Goal: Task Accomplishment & Management: Use online tool/utility

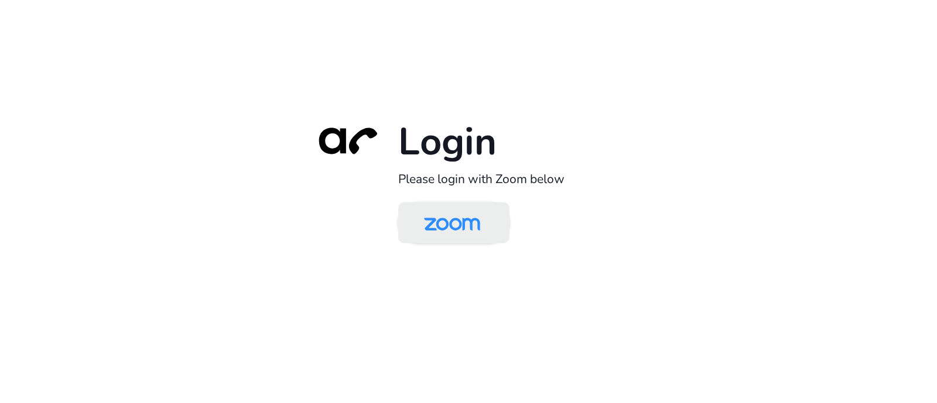
click at [464, 234] on img at bounding box center [452, 224] width 81 height 38
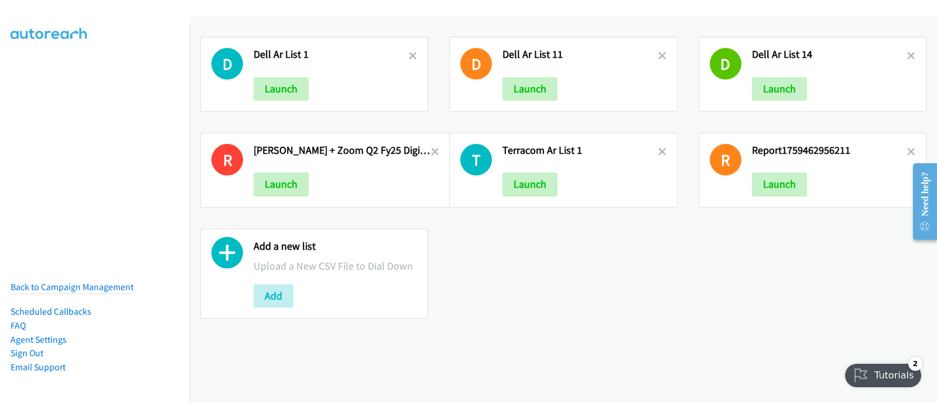
click at [844, 193] on div "Launch" at bounding box center [829, 184] width 155 height 23
click at [778, 180] on button "Launch" at bounding box center [779, 184] width 55 height 23
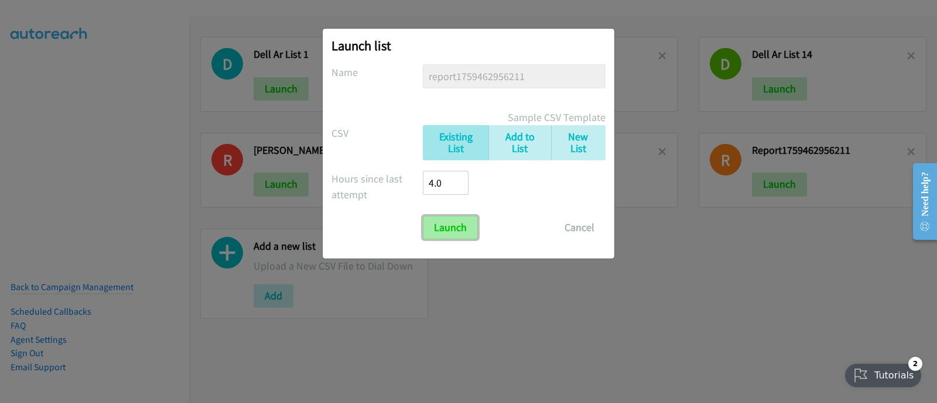
click at [450, 230] on input "Launch" at bounding box center [450, 227] width 55 height 23
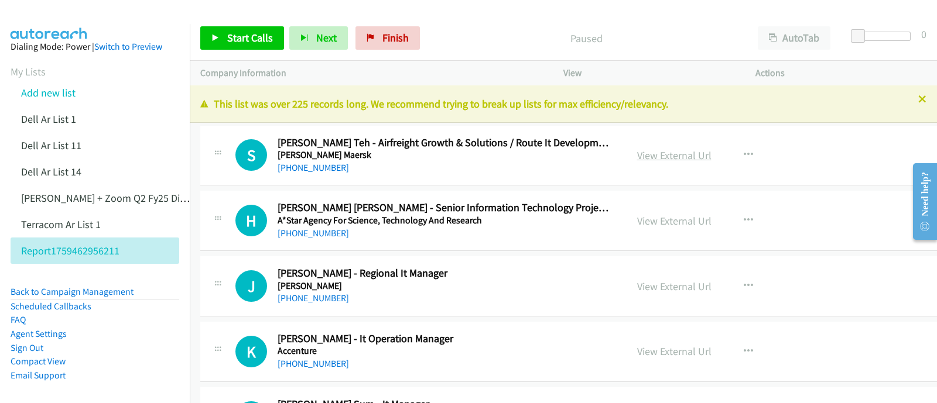
click at [637, 148] on div "View External Url" at bounding box center [674, 156] width 74 height 16
click at [637, 158] on link "View External Url" at bounding box center [674, 155] width 74 height 13
click at [302, 169] on link "+60 12-542 3025" at bounding box center [313, 167] width 71 height 11
click at [86, 241] on li "Report1759462956211" at bounding box center [95, 251] width 169 height 26
click at [320, 167] on link "+60 12-542 3025" at bounding box center [313, 167] width 71 height 11
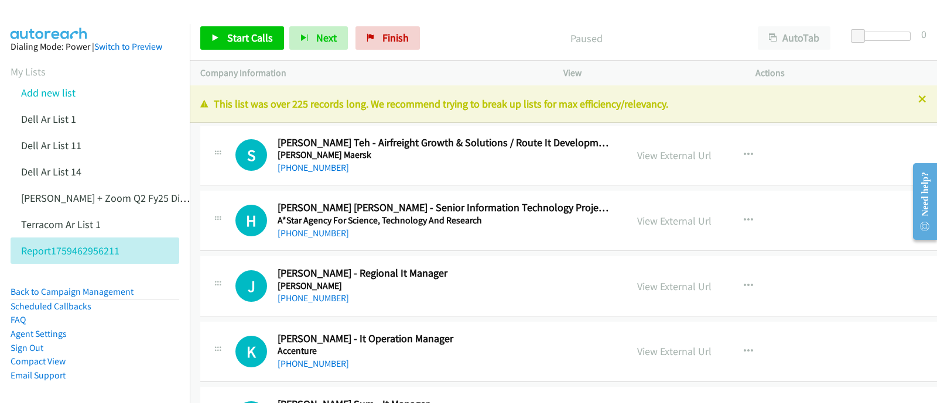
click at [846, 97] on p "This list was over 225 records long. We recommend trying to break up lists for …" at bounding box center [563, 104] width 726 height 16
click at [677, 32] on p "Call Completed" at bounding box center [586, 38] width 301 height 16
click at [315, 235] on link "+60 16-728 5857" at bounding box center [313, 233] width 71 height 11
click at [784, 43] on button "AutoTab" at bounding box center [794, 37] width 73 height 23
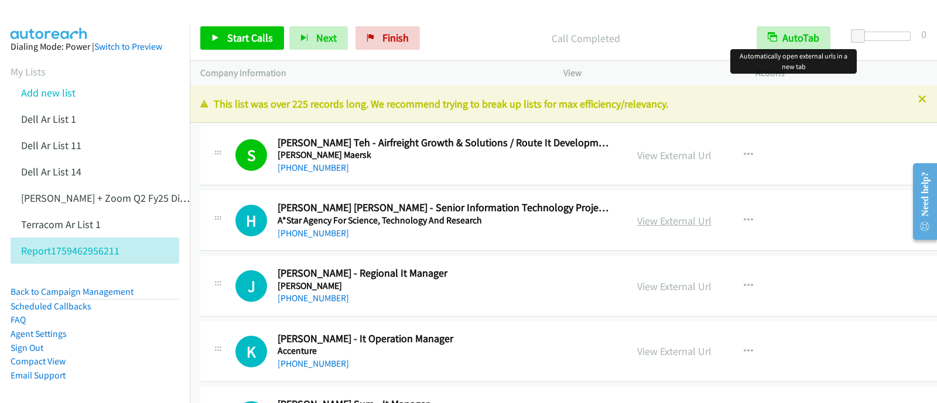
click at [637, 220] on link "View External Url" at bounding box center [674, 220] width 74 height 13
click at [789, 33] on button "AutoTab" at bounding box center [794, 37] width 74 height 23
click at [796, 39] on button "AutoTab" at bounding box center [794, 37] width 73 height 23
click at [240, 36] on span "Start Calls" at bounding box center [250, 37] width 46 height 13
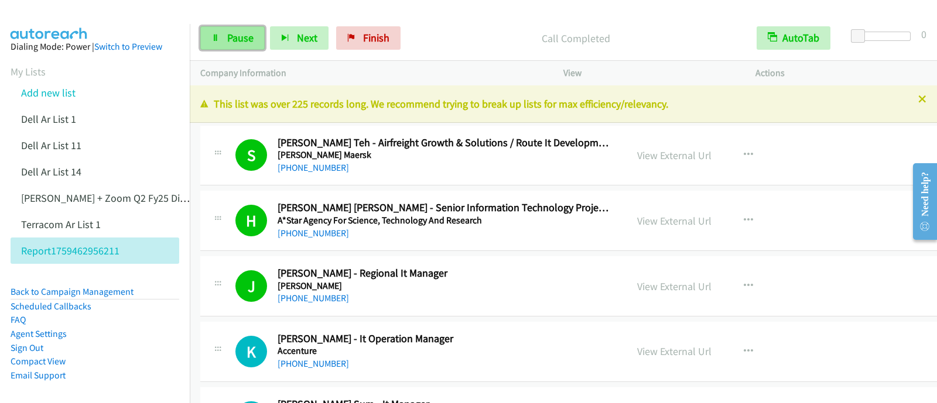
click at [225, 35] on link "Pause" at bounding box center [232, 37] width 64 height 23
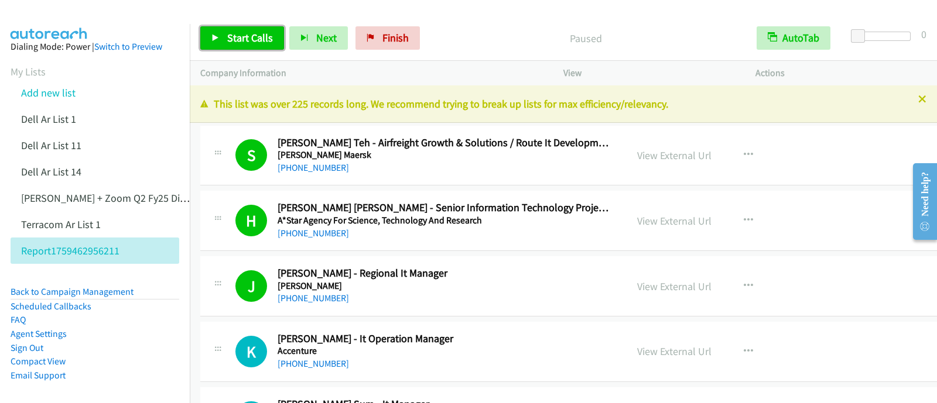
click at [229, 42] on span "Start Calls" at bounding box center [250, 37] width 46 height 13
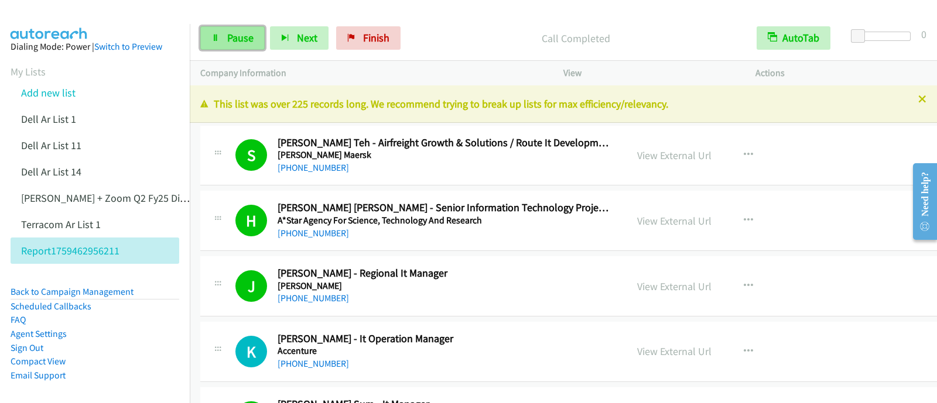
click at [214, 36] on icon at bounding box center [215, 39] width 8 height 8
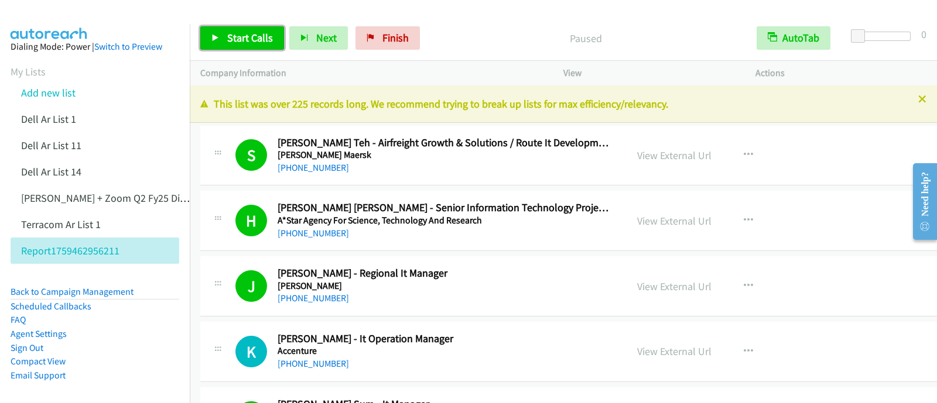
click at [231, 40] on span "Start Calls" at bounding box center [250, 37] width 46 height 13
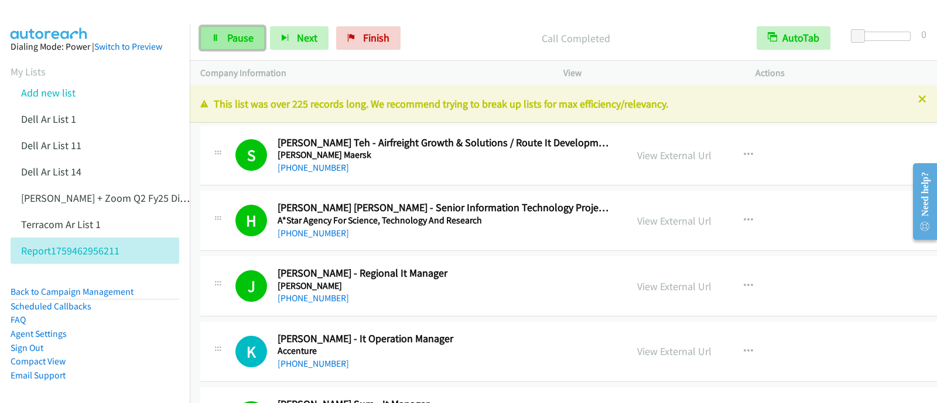
click at [225, 32] on link "Pause" at bounding box center [232, 37] width 64 height 23
click at [227, 34] on span "Pause" at bounding box center [240, 37] width 26 height 13
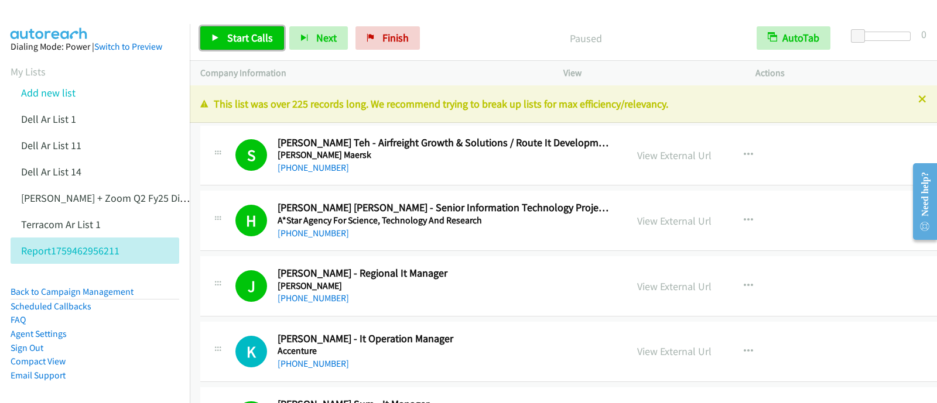
click at [237, 38] on span "Start Calls" at bounding box center [250, 37] width 46 height 13
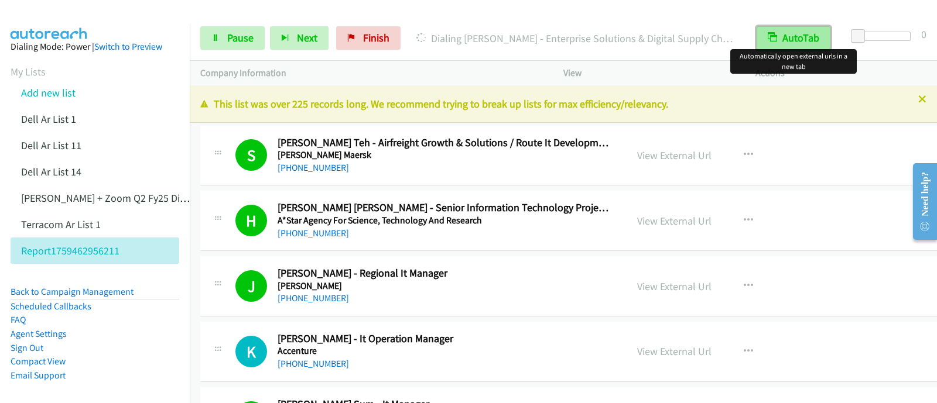
click at [781, 39] on button "AutoTab" at bounding box center [794, 37] width 74 height 23
click at [781, 38] on button "AutoTab" at bounding box center [794, 37] width 73 height 23
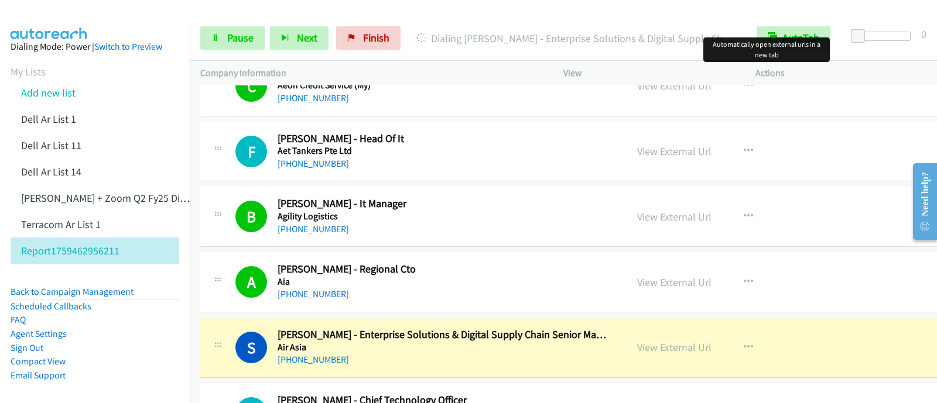
scroll to position [732, 0]
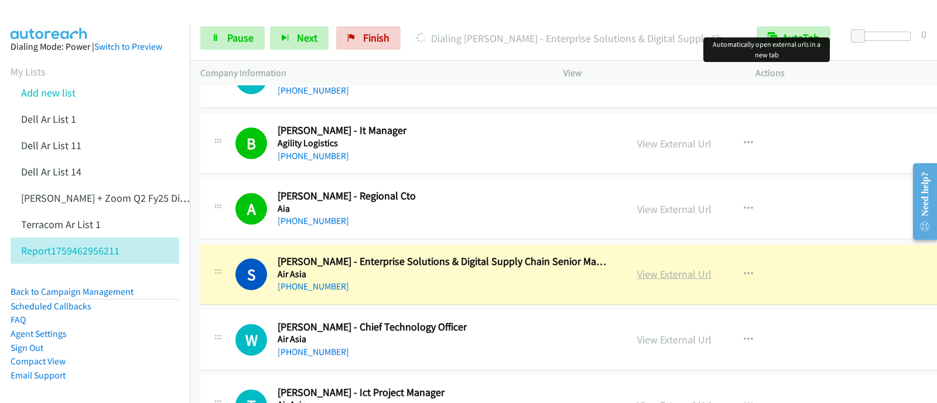
click at [653, 273] on link "View External Url" at bounding box center [674, 274] width 74 height 13
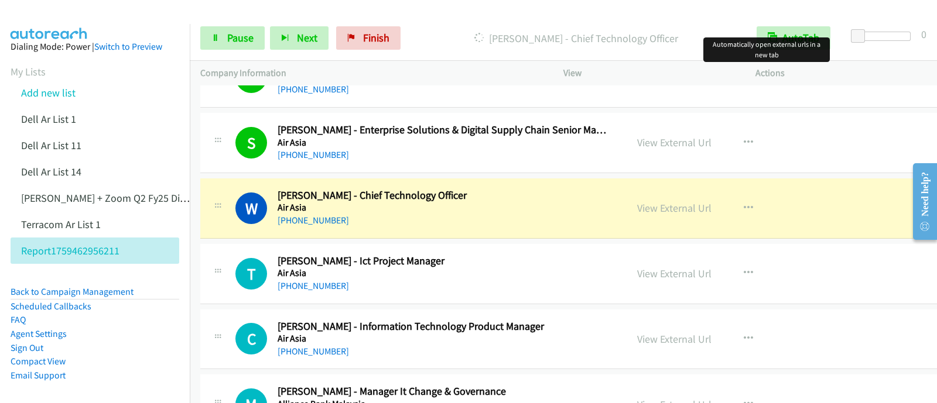
scroll to position [951, 0]
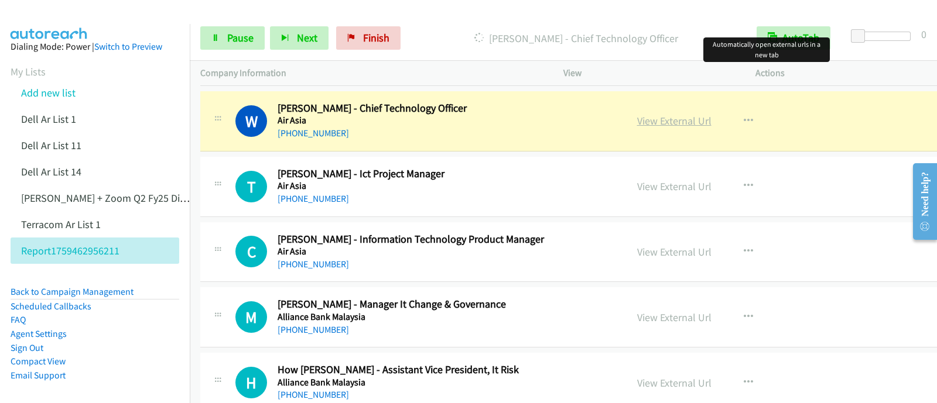
click at [639, 121] on link "View External Url" at bounding box center [674, 120] width 74 height 13
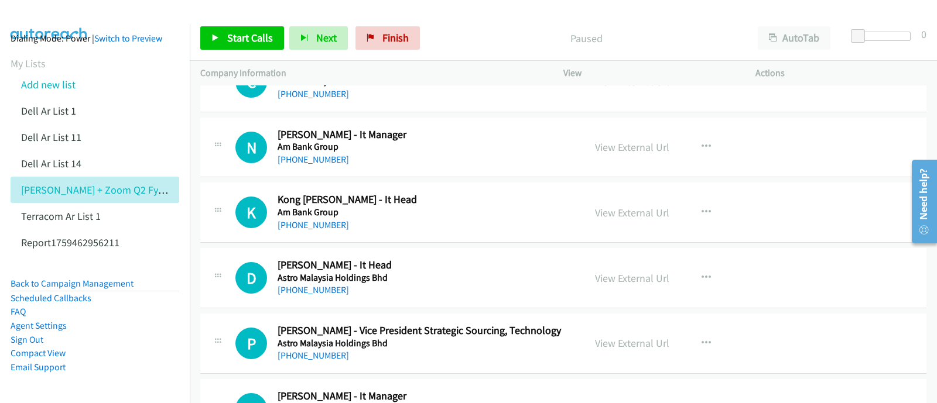
scroll to position [3586, 0]
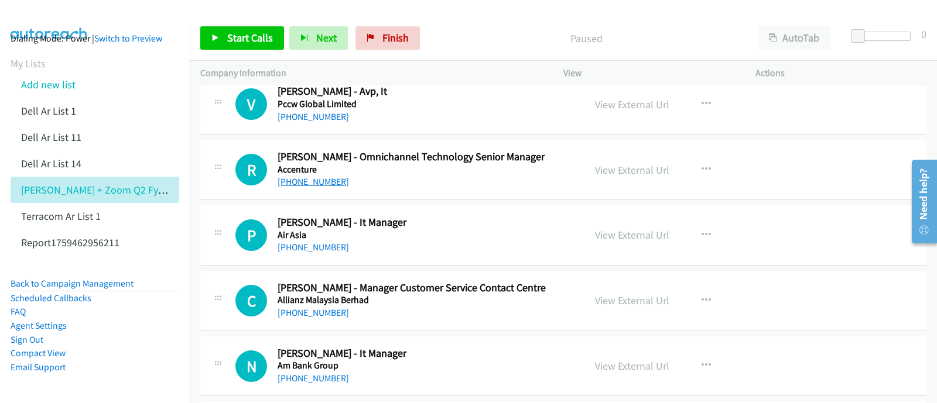
click at [318, 176] on link "[PHONE_NUMBER]" at bounding box center [313, 181] width 71 height 11
click at [611, 165] on link "View External Url" at bounding box center [632, 169] width 74 height 13
click at [248, 42] on span "Start Calls" at bounding box center [250, 37] width 46 height 13
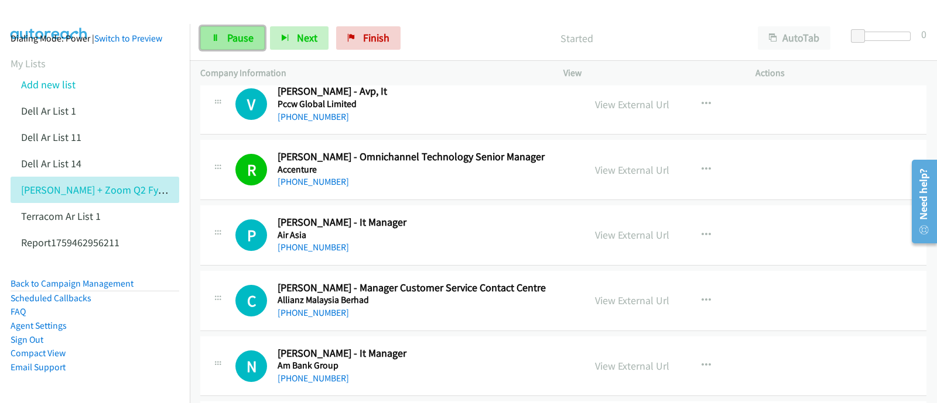
click at [241, 37] on span "Pause" at bounding box center [240, 37] width 26 height 13
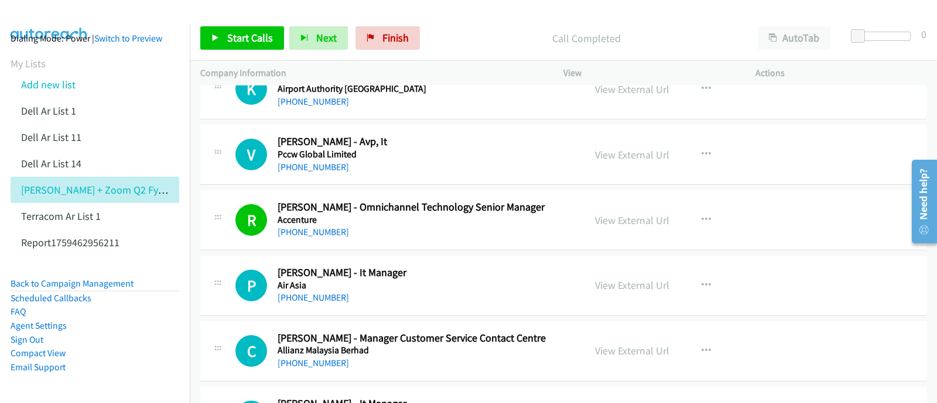
scroll to position [3513, 0]
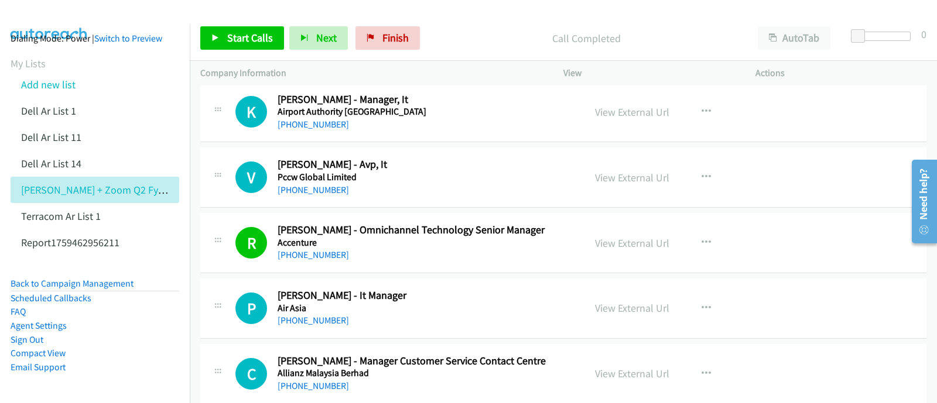
click at [212, 174] on icon at bounding box center [218, 177] width 14 height 6
click at [702, 174] on icon "button" at bounding box center [705, 177] width 9 height 9
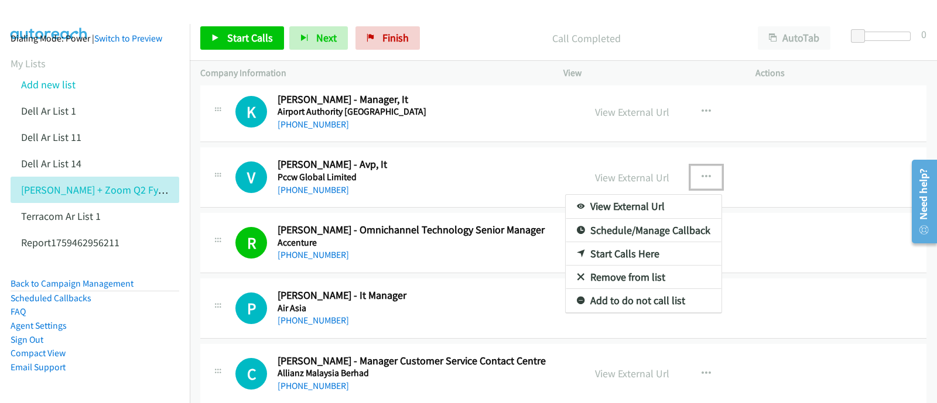
click at [764, 235] on div at bounding box center [468, 201] width 937 height 403
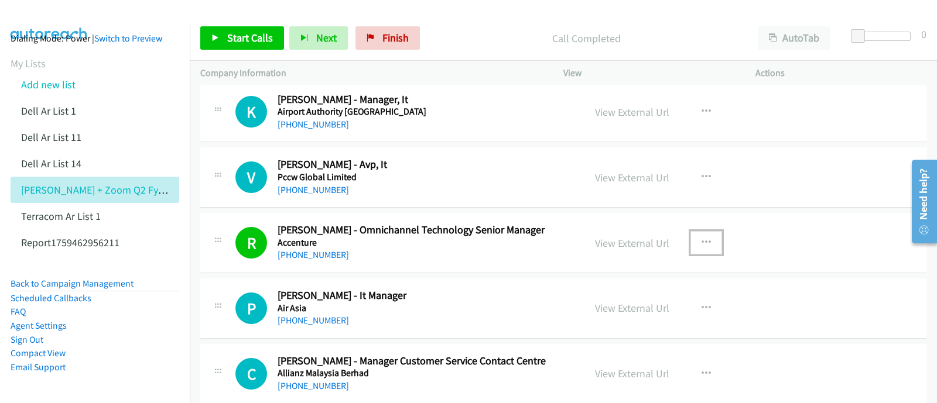
click at [701, 238] on icon "button" at bounding box center [705, 242] width 9 height 9
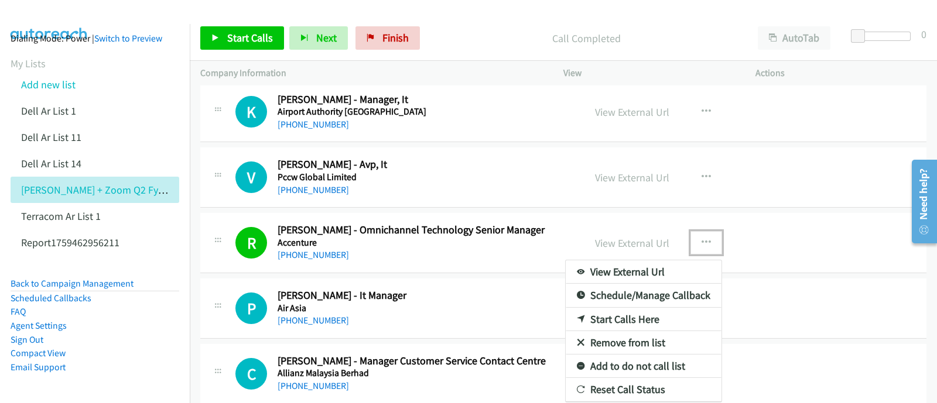
click at [632, 317] on link "Start Calls Here" at bounding box center [644, 319] width 156 height 23
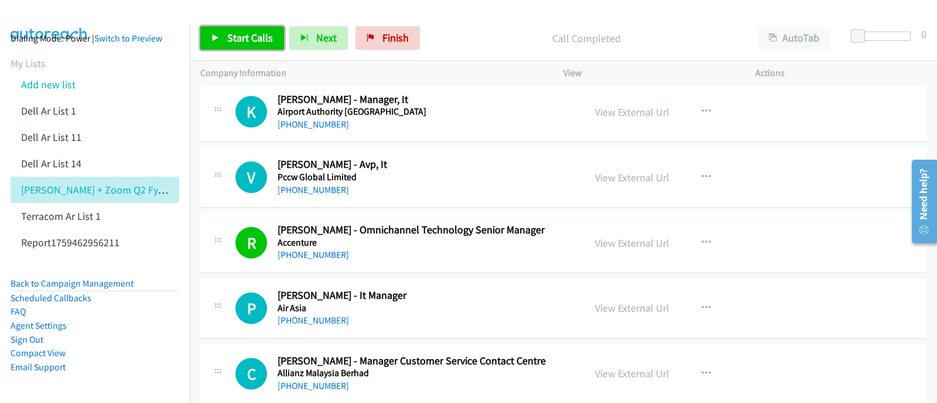
click at [234, 40] on span "Start Calls" at bounding box center [250, 37] width 46 height 13
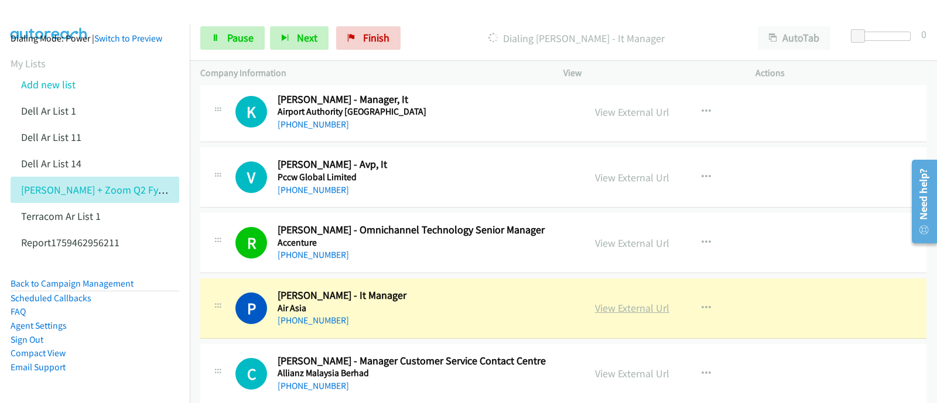
click at [606, 303] on link "View External Url" at bounding box center [632, 308] width 74 height 13
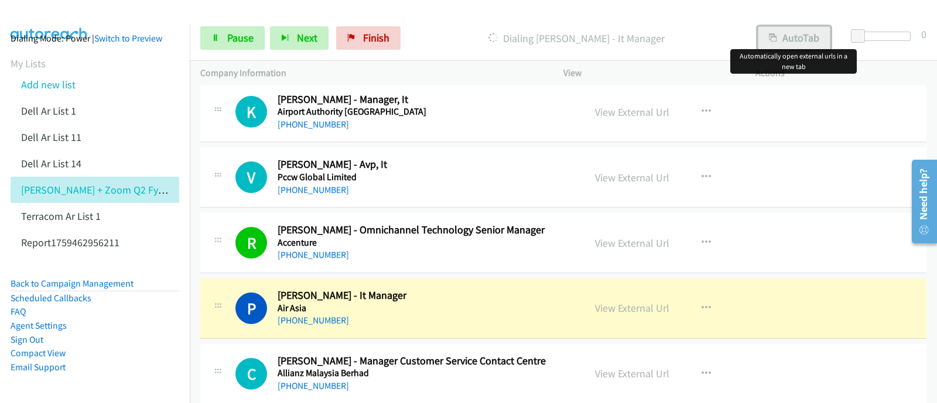
click at [774, 38] on icon "button" at bounding box center [773, 39] width 8 height 8
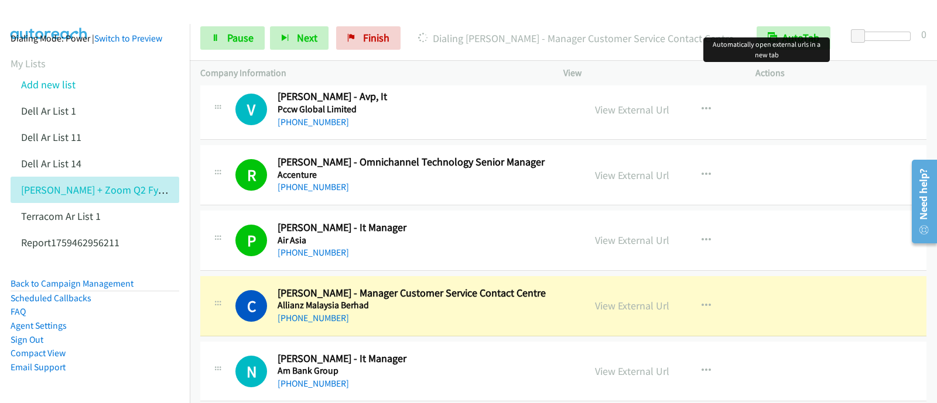
scroll to position [3586, 0]
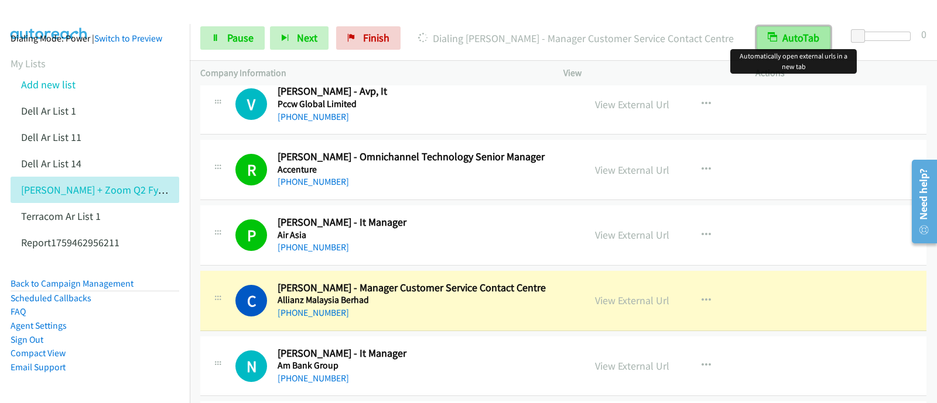
click at [782, 28] on button "AutoTab" at bounding box center [794, 37] width 74 height 23
click at [782, 29] on button "AutoTab" at bounding box center [794, 37] width 73 height 23
click at [641, 295] on link "View External Url" at bounding box center [632, 300] width 74 height 13
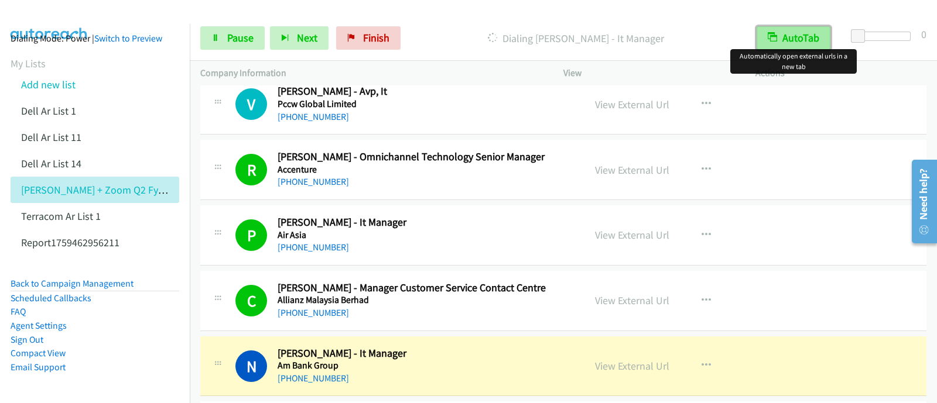
click at [788, 32] on button "AutoTab" at bounding box center [794, 37] width 74 height 23
click at [788, 37] on button "AutoTab" at bounding box center [794, 37] width 73 height 23
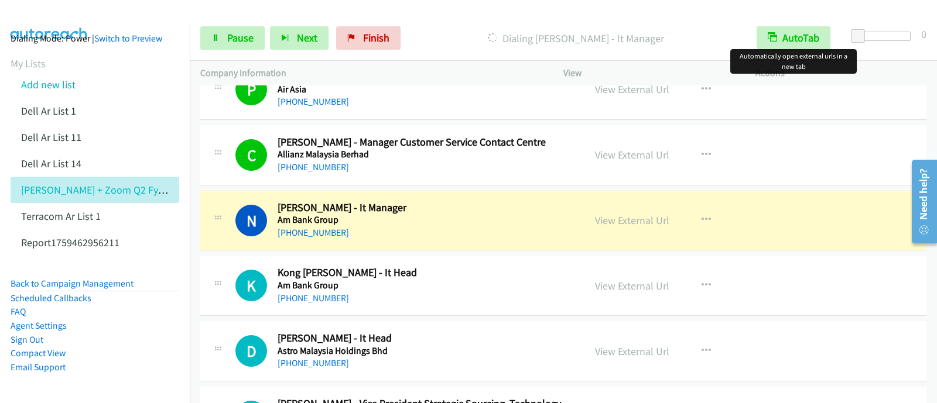
scroll to position [3805, 0]
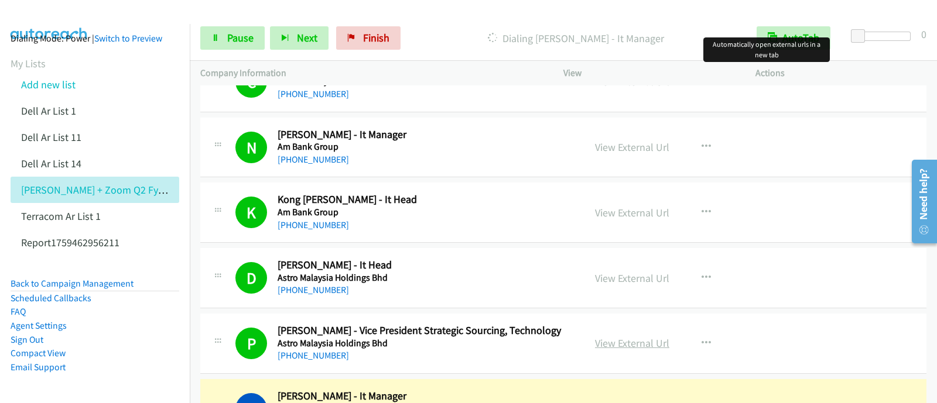
click at [604, 337] on link "View External Url" at bounding box center [632, 343] width 74 height 13
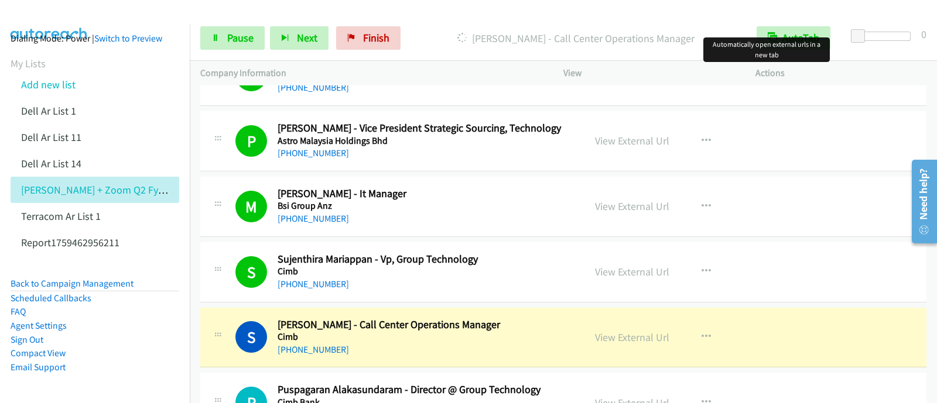
scroll to position [4098, 0]
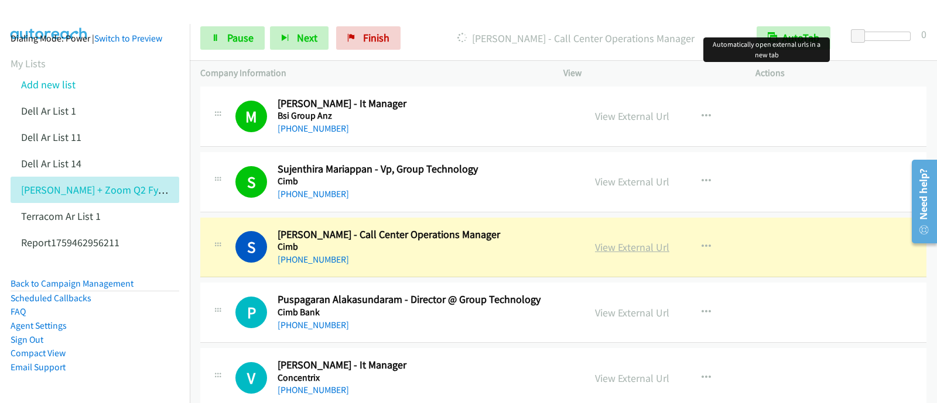
click at [627, 242] on link "View External Url" at bounding box center [632, 247] width 74 height 13
click at [799, 35] on button "AutoTab" at bounding box center [794, 37] width 74 height 23
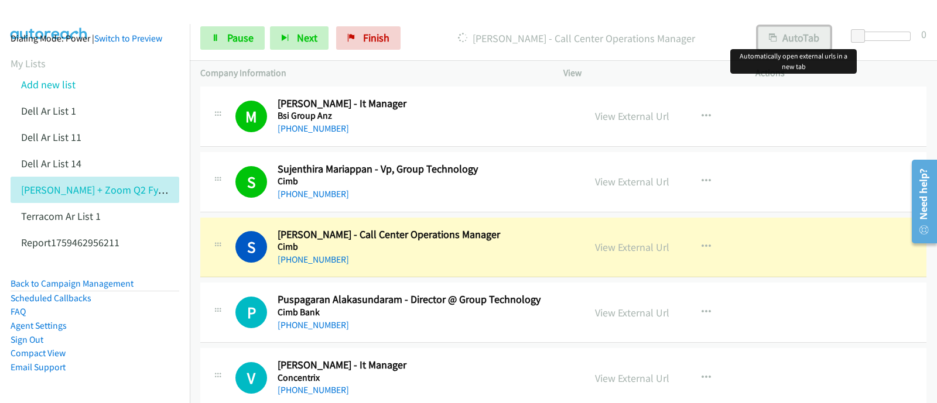
click at [799, 37] on button "AutoTab" at bounding box center [794, 37] width 73 height 23
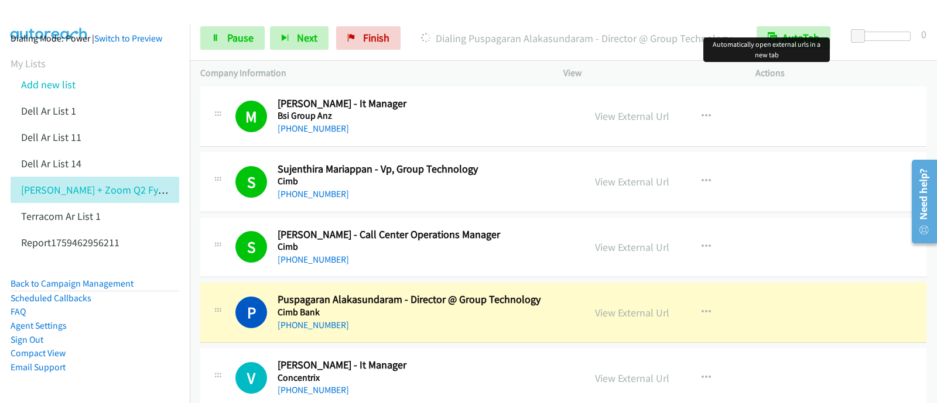
drag, startPoint x: 645, startPoint y: 306, endPoint x: 665, endPoint y: 205, distance: 103.1
click at [645, 307] on link "View External Url" at bounding box center [632, 312] width 74 height 13
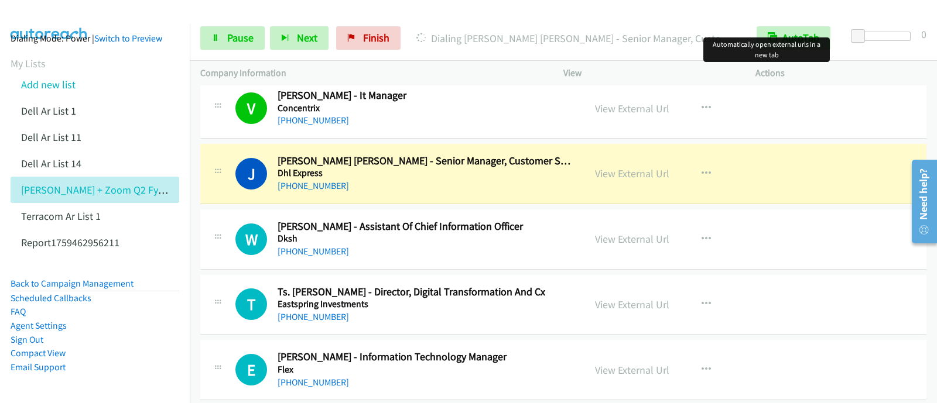
scroll to position [4391, 0]
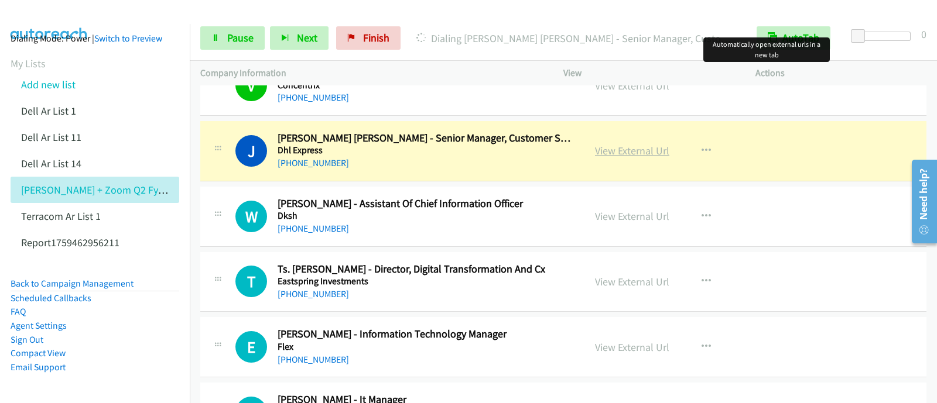
click at [619, 144] on link "View External Url" at bounding box center [632, 150] width 74 height 13
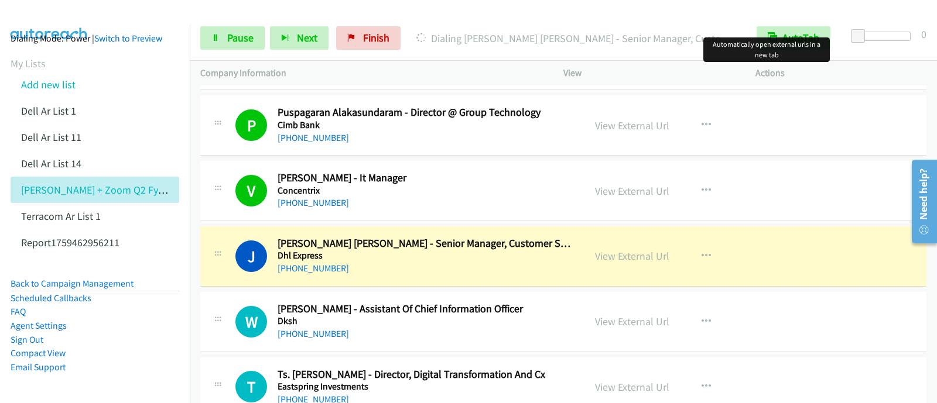
scroll to position [4318, 0]
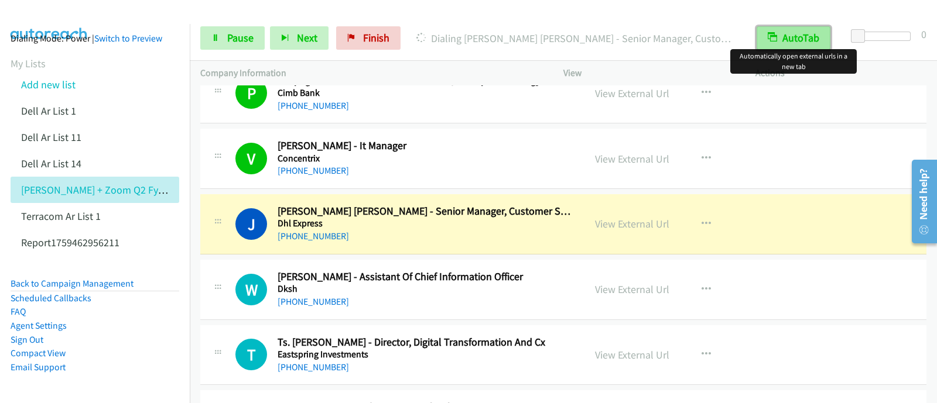
click at [779, 36] on button "AutoTab" at bounding box center [794, 37] width 74 height 23
click at [779, 36] on button "AutoTab" at bounding box center [794, 37] width 73 height 23
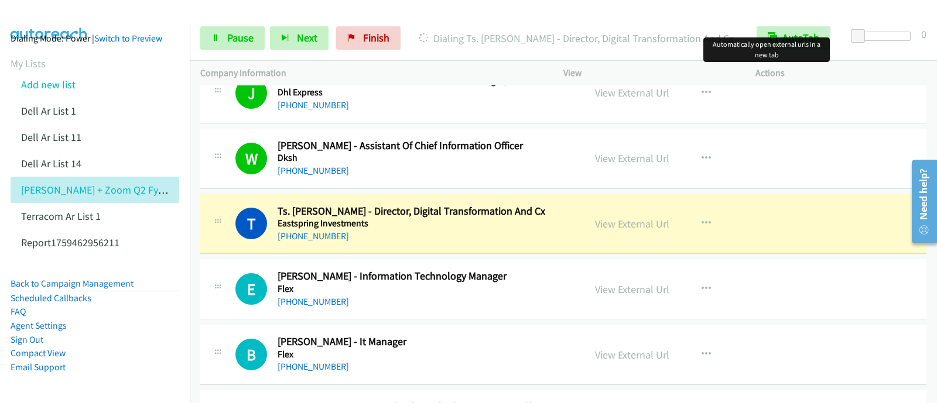
scroll to position [4537, 0]
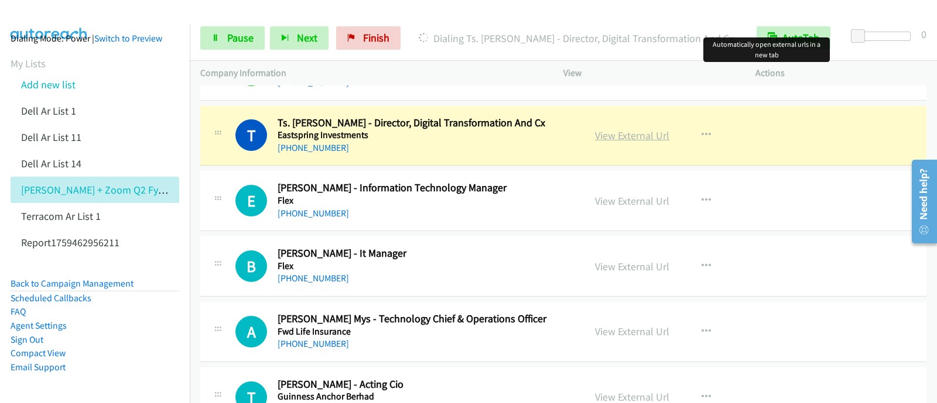
click at [641, 131] on link "View External Url" at bounding box center [632, 135] width 74 height 13
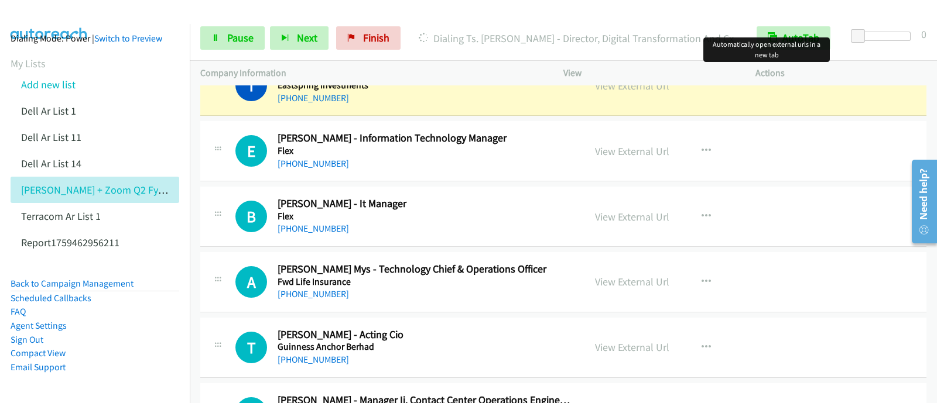
scroll to position [4610, 0]
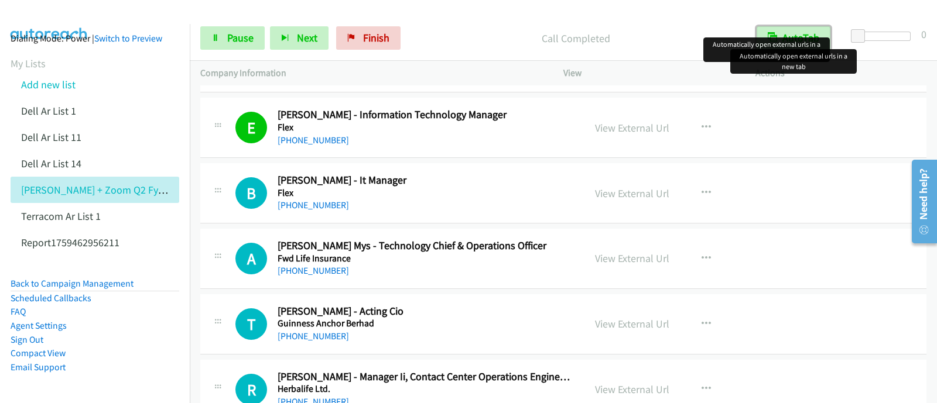
click at [787, 32] on button "AutoTab" at bounding box center [794, 37] width 74 height 23
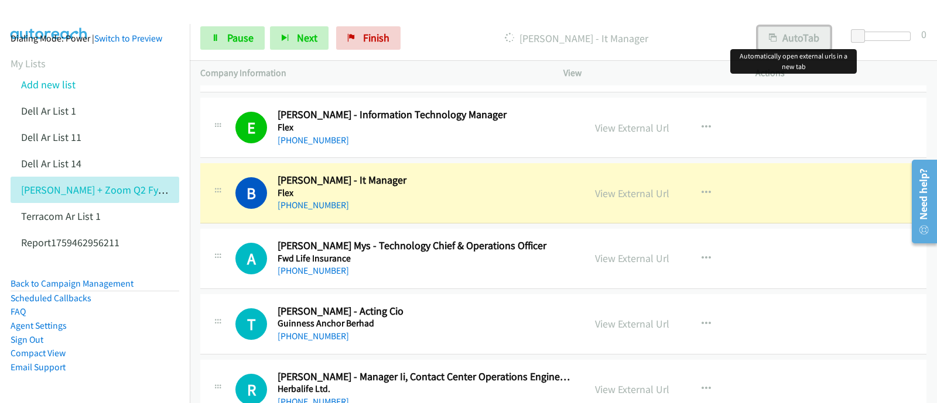
click at [790, 36] on button "AutoTab" at bounding box center [794, 37] width 73 height 23
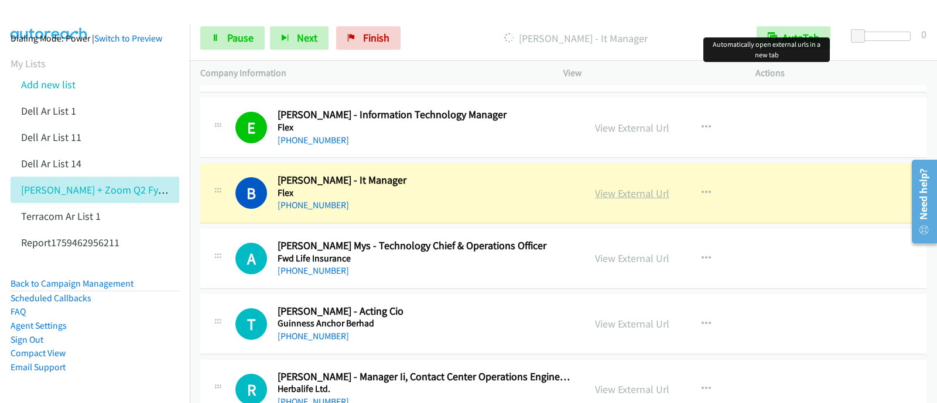
click at [649, 187] on link "View External Url" at bounding box center [632, 193] width 74 height 13
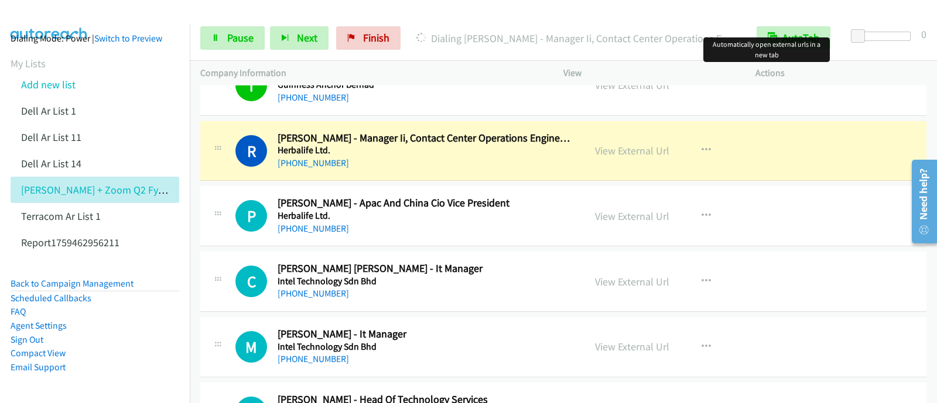
scroll to position [4831, 0]
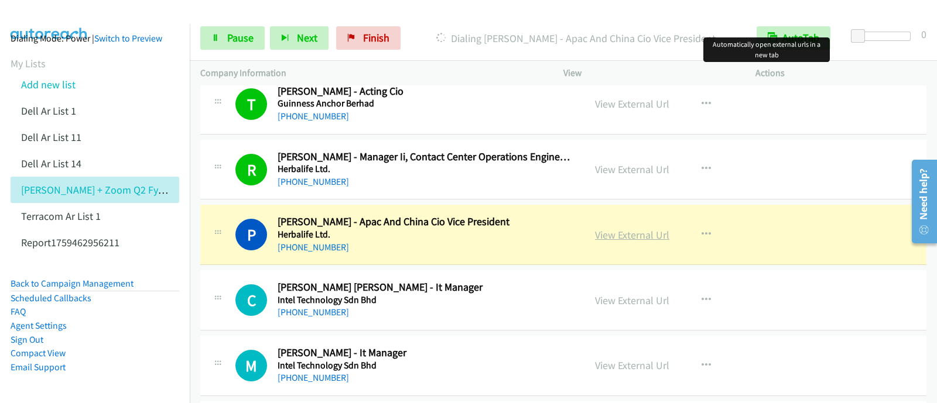
click at [622, 228] on link "View External Url" at bounding box center [632, 234] width 74 height 13
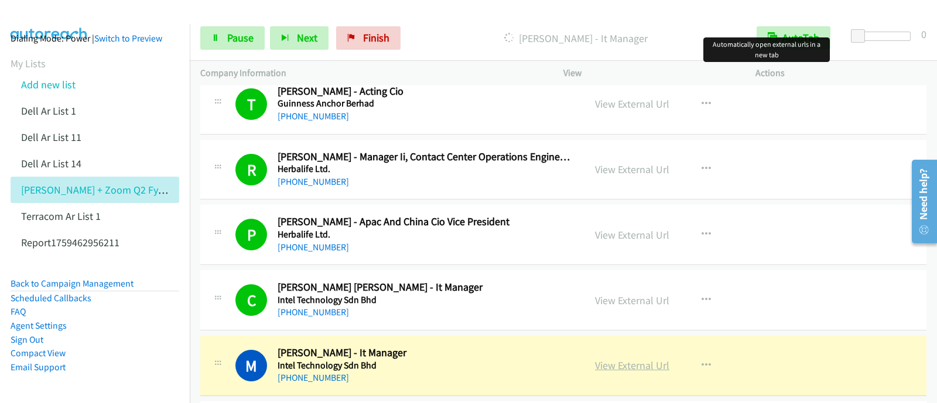
click at [621, 359] on link "View External Url" at bounding box center [632, 365] width 74 height 13
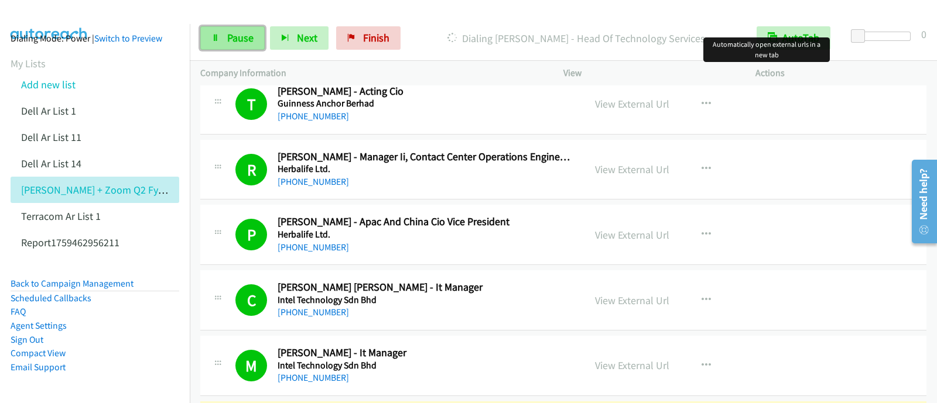
click at [215, 39] on icon at bounding box center [215, 39] width 8 height 8
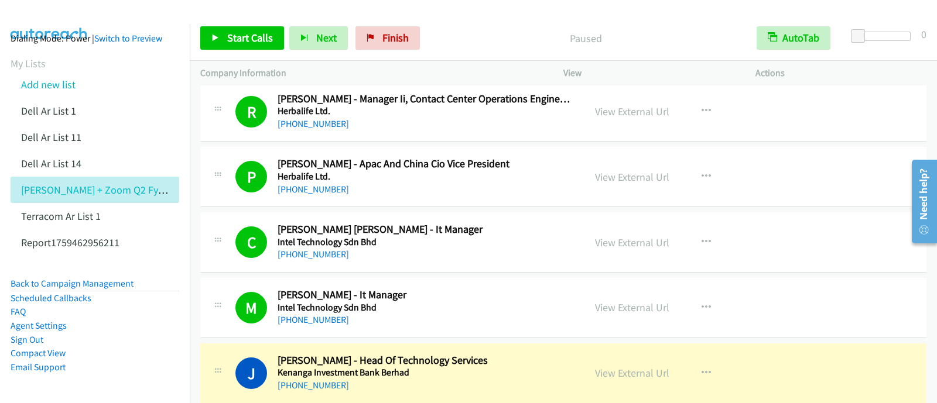
scroll to position [5050, 0]
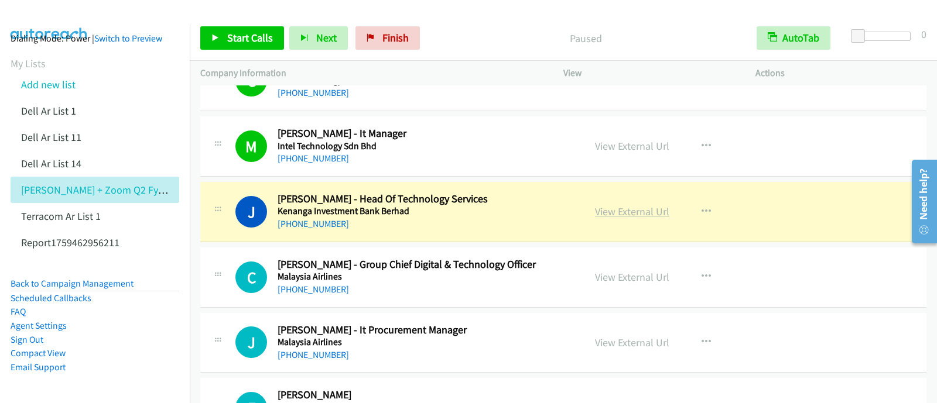
click at [628, 205] on link "View External Url" at bounding box center [632, 211] width 74 height 13
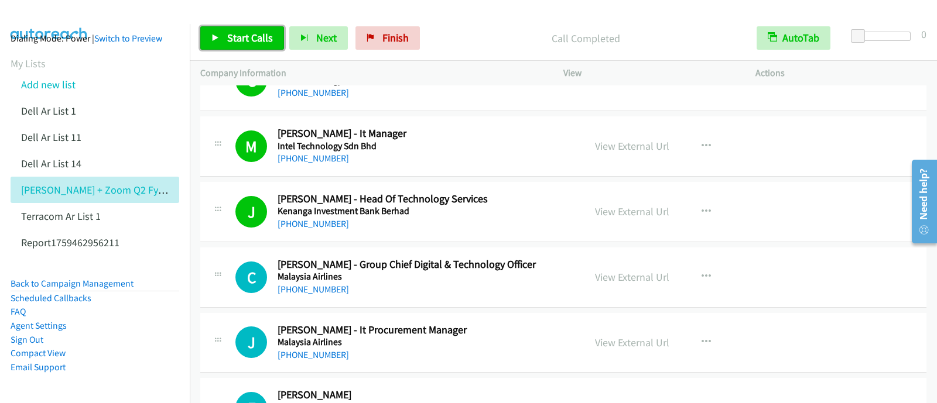
click at [228, 34] on span "Start Calls" at bounding box center [250, 37] width 46 height 13
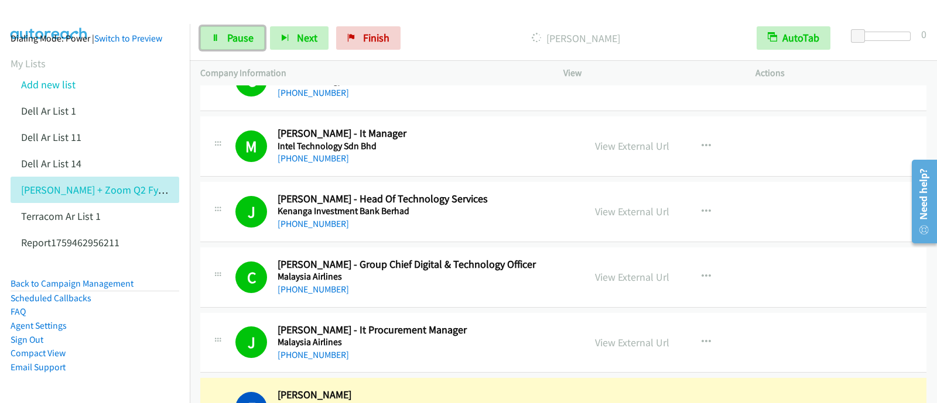
drag, startPoint x: 237, startPoint y: 35, endPoint x: 354, endPoint y: 150, distance: 165.2
click at [237, 33] on span "Pause" at bounding box center [240, 37] width 26 height 13
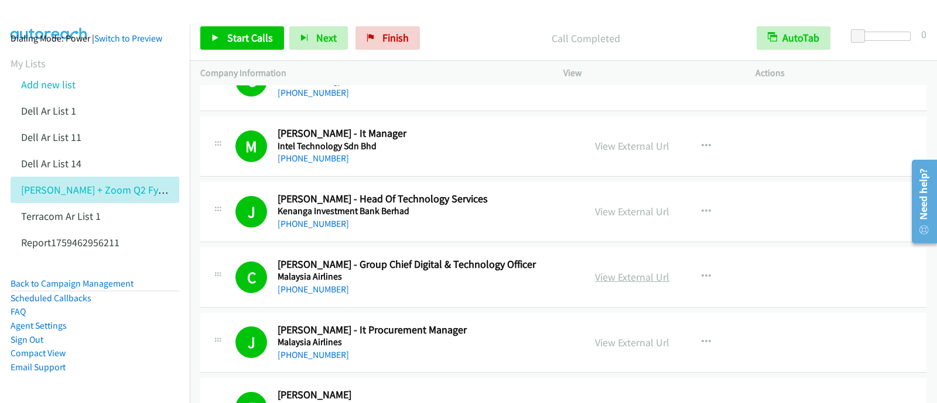
click at [612, 271] on link "View External Url" at bounding box center [632, 277] width 74 height 13
